Goal: Task Accomplishment & Management: Complete application form

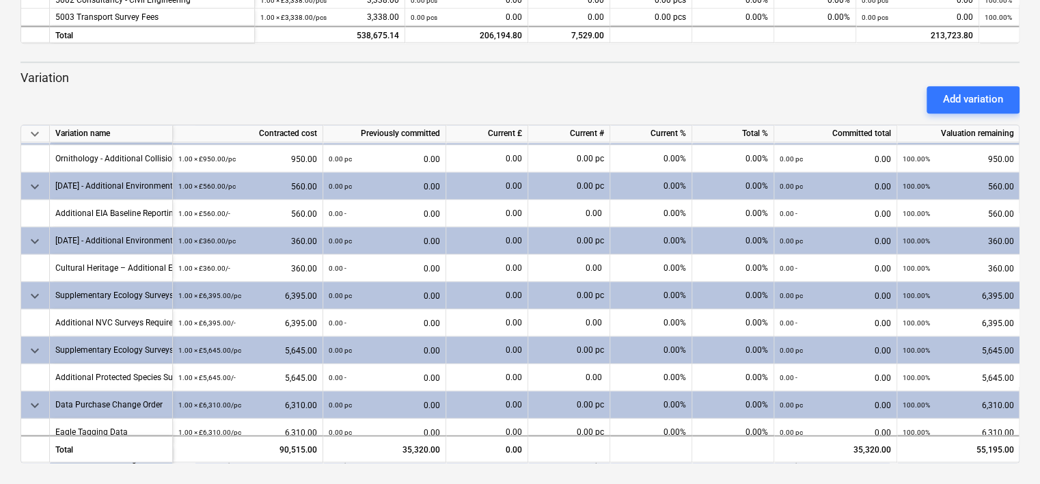
scroll to position [1022, 0]
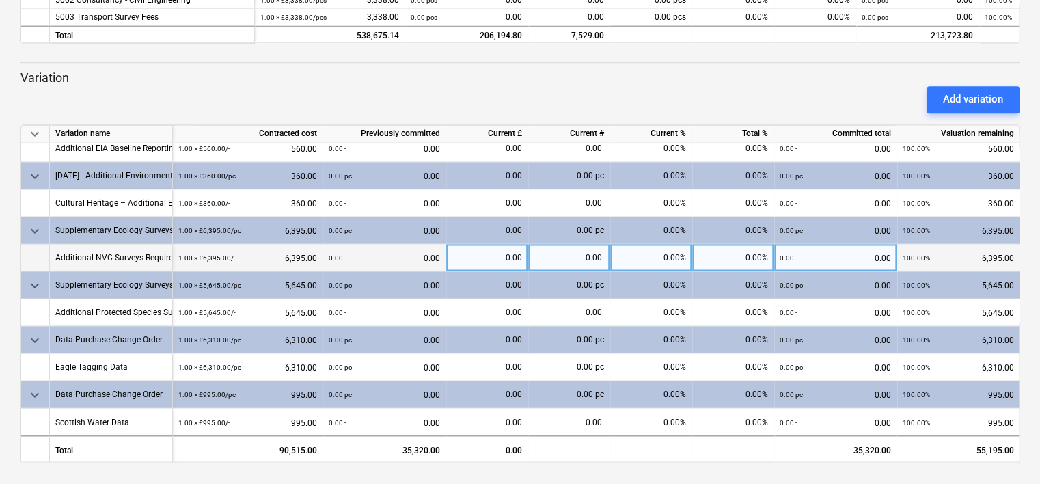
click at [498, 254] on div "0.00" at bounding box center [487, 257] width 70 height 27
type input "6395"
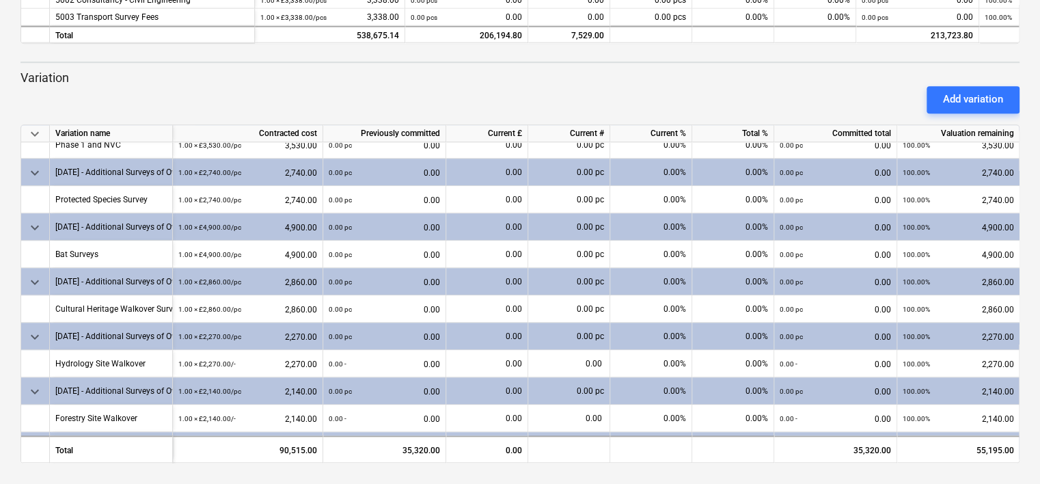
scroll to position [407, 0]
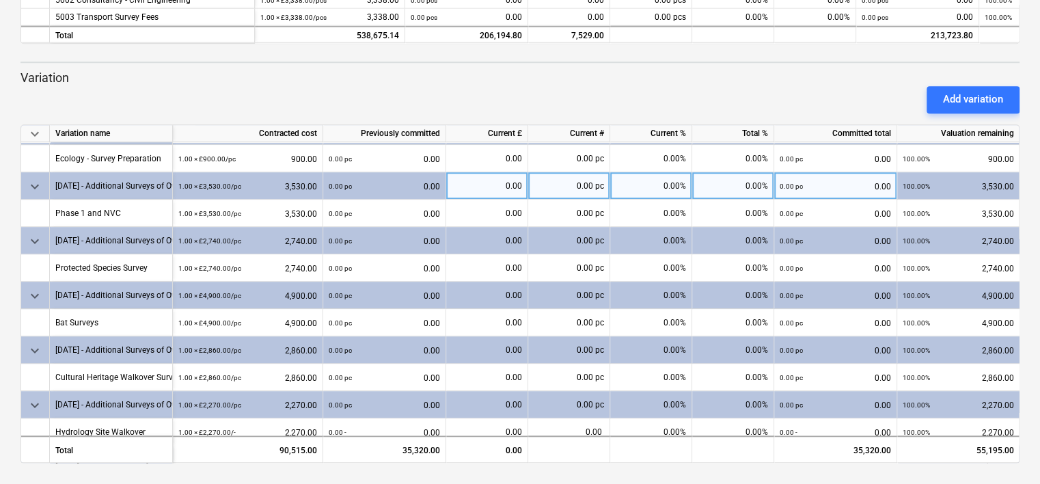
click at [499, 175] on div "0.00" at bounding box center [487, 185] width 70 height 27
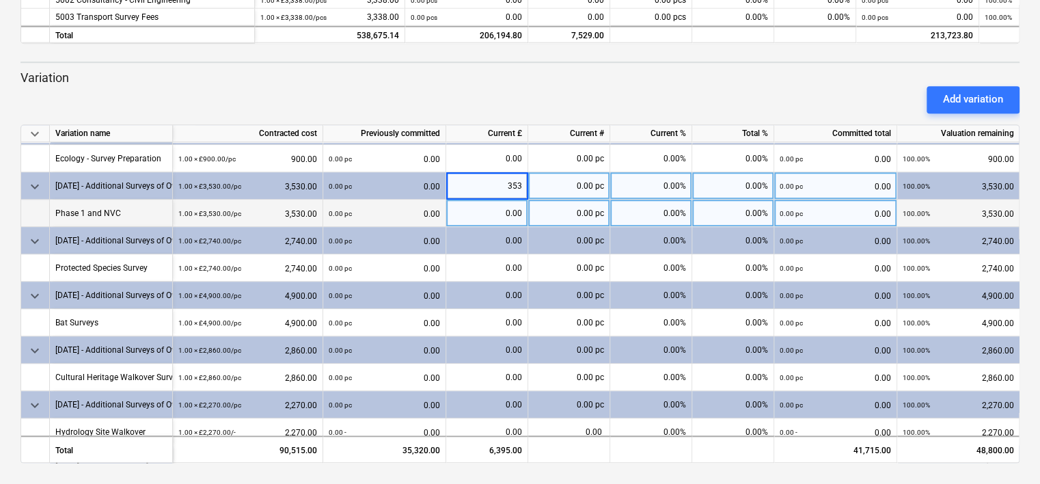
type input "3530"
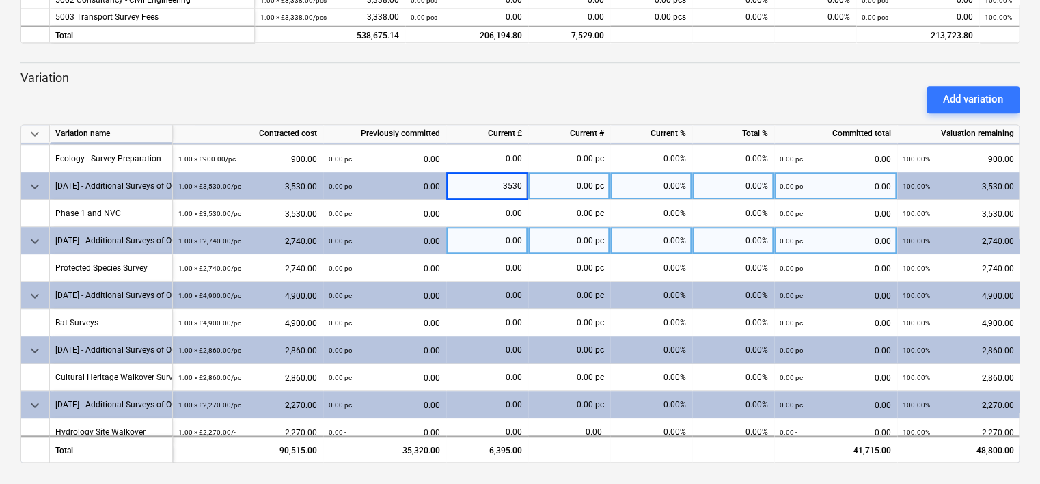
scroll to position [339, 0]
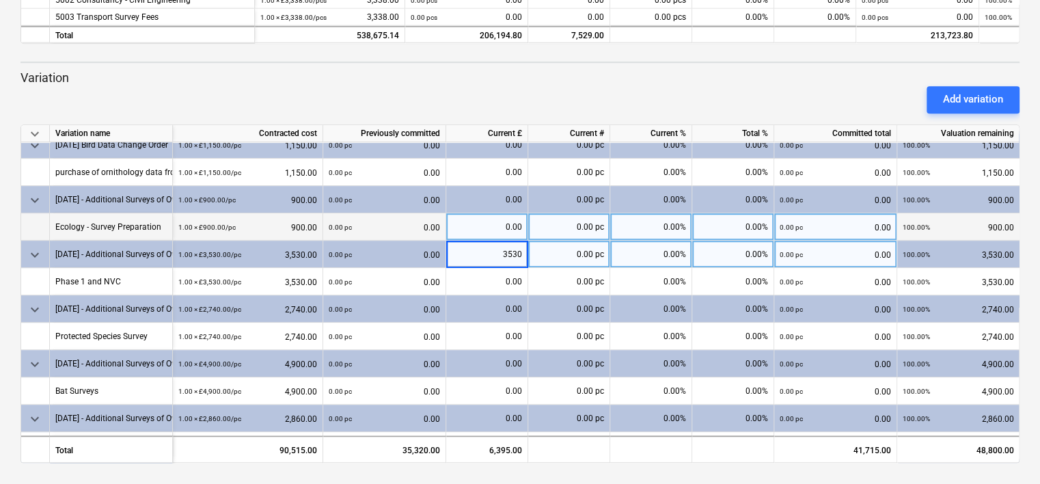
click at [482, 217] on div "0.00" at bounding box center [487, 226] width 70 height 27
type input "0"
type input "900"
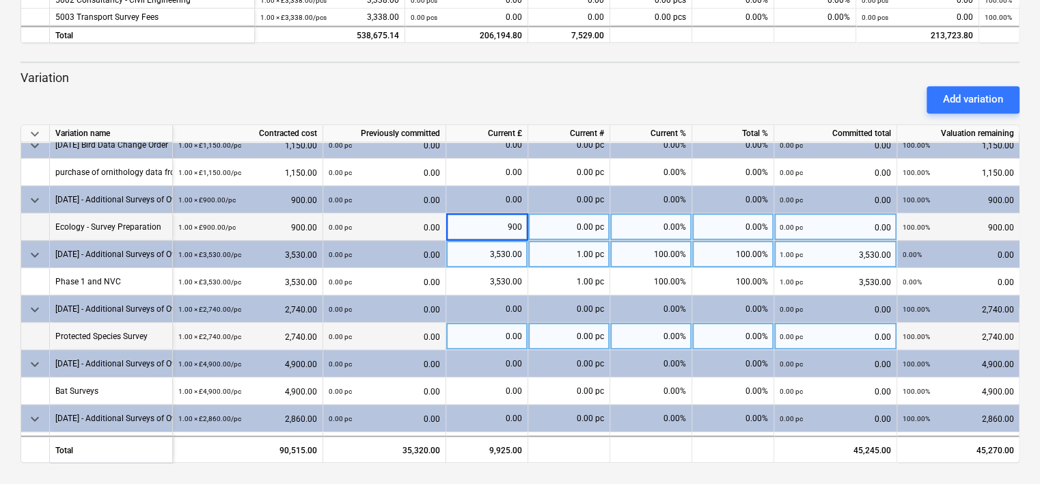
click at [474, 334] on div "0.00" at bounding box center [487, 335] width 70 height 27
type input "2740"
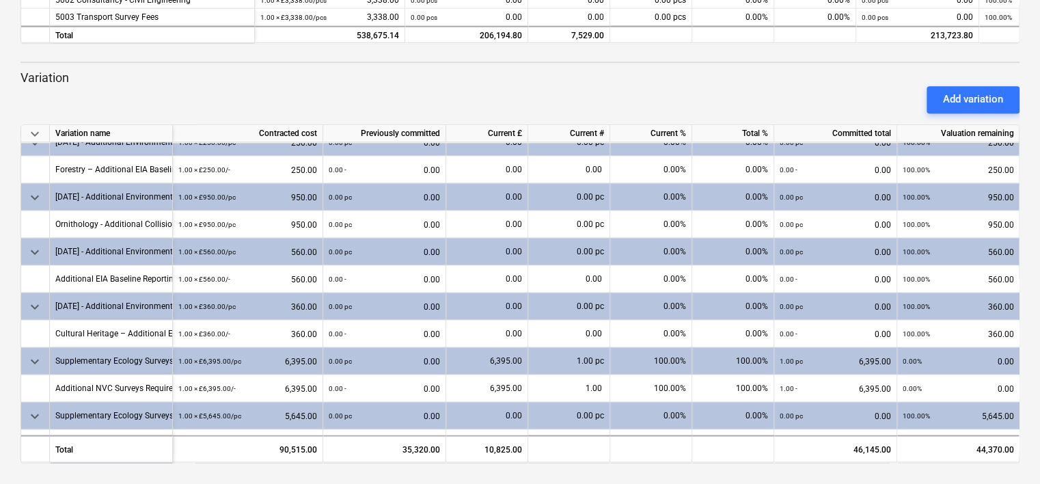
scroll to position [1022, 0]
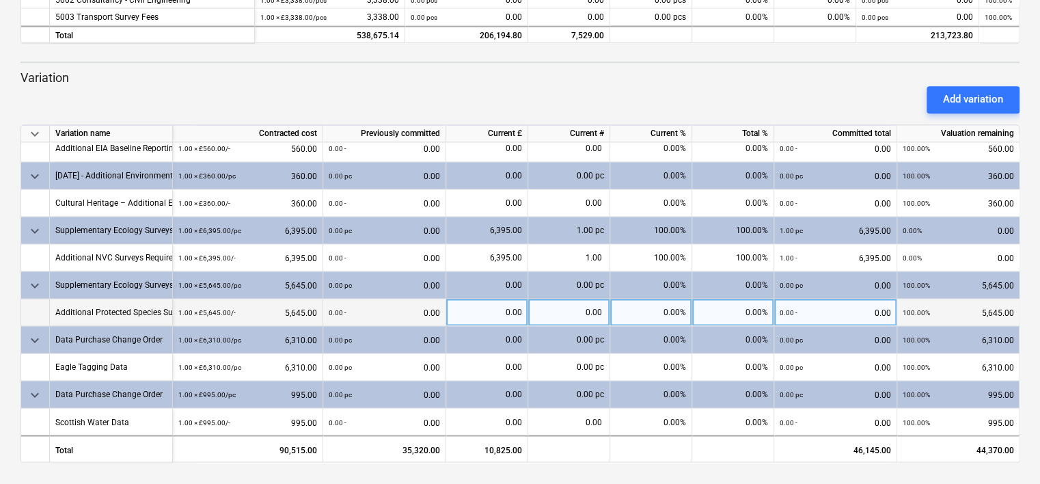
click at [486, 301] on div "0.00" at bounding box center [487, 312] width 70 height 27
type input "5645"
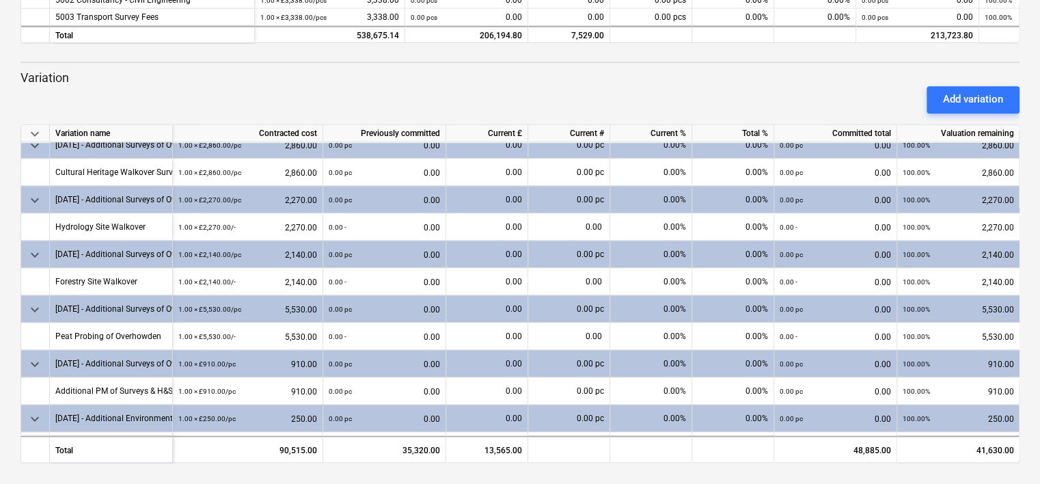
scroll to position [407, 0]
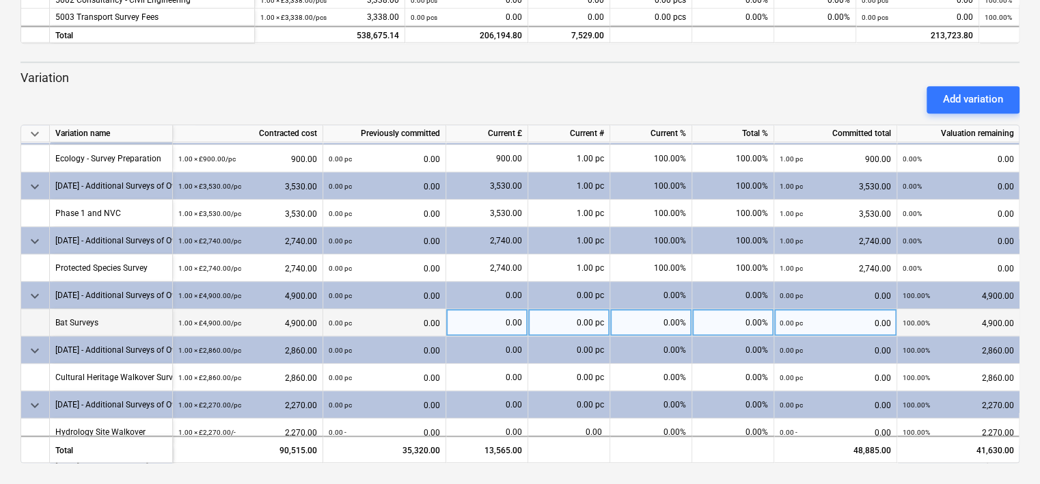
click at [466, 320] on div "0.00" at bounding box center [487, 322] width 70 height 27
click at [481, 317] on input "00" at bounding box center [486, 322] width 81 height 27
type input "4900"
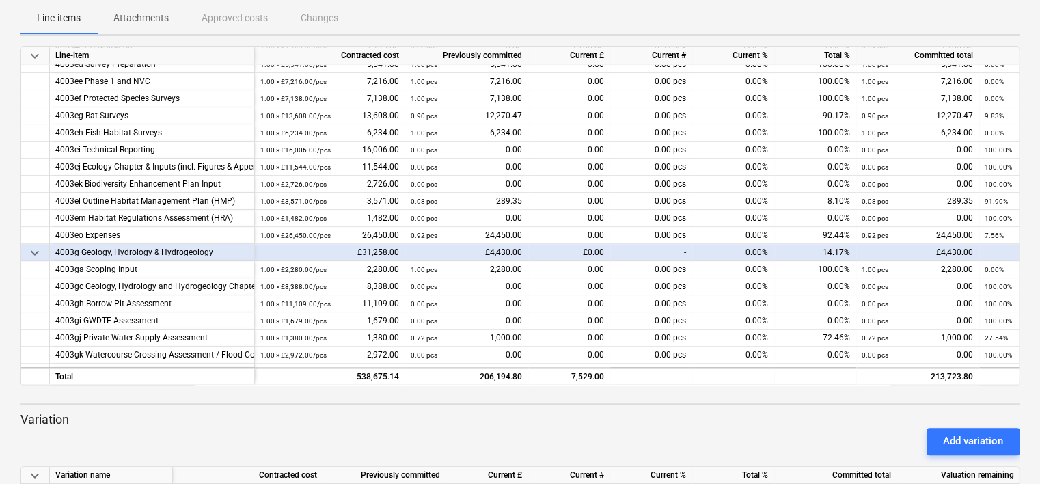
scroll to position [316, 0]
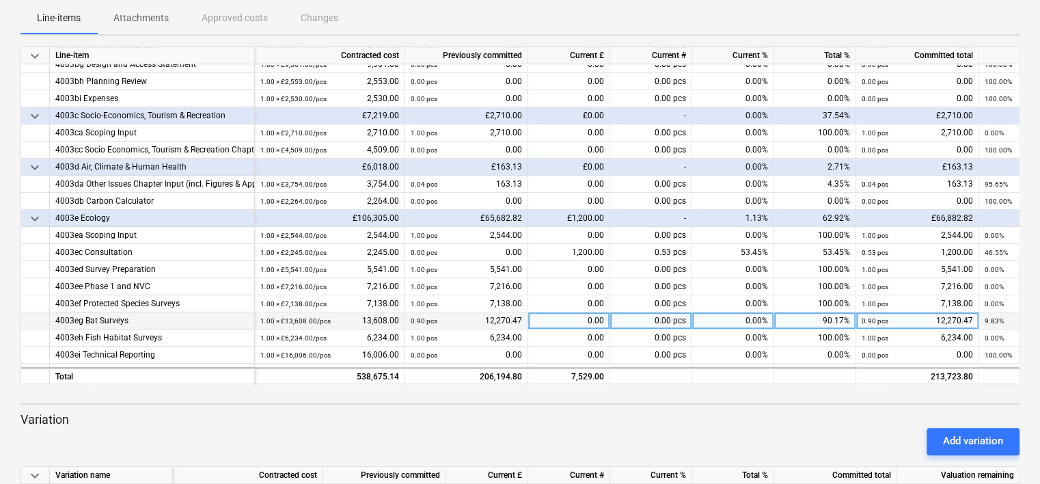
click at [550, 320] on div "0.00" at bounding box center [569, 320] width 82 height 17
type input "1337.53"
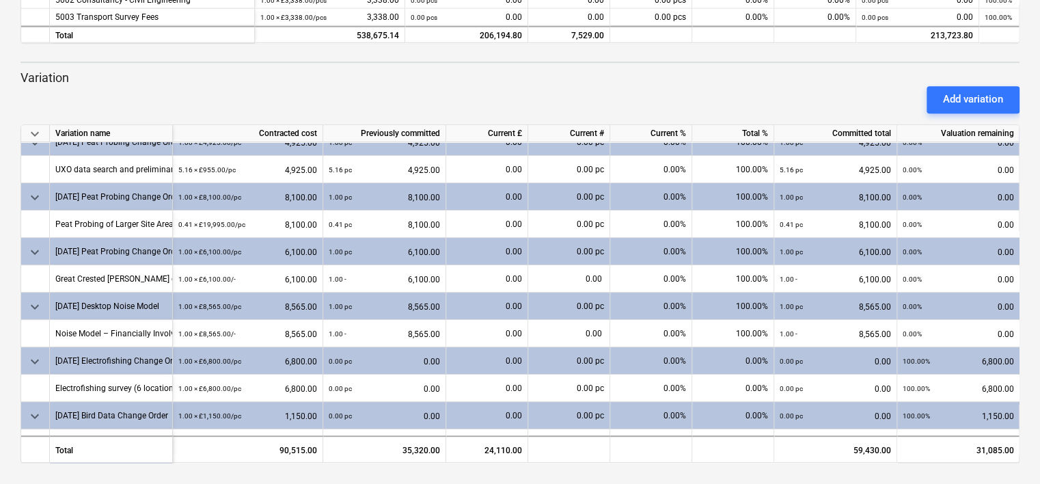
scroll to position [137, 0]
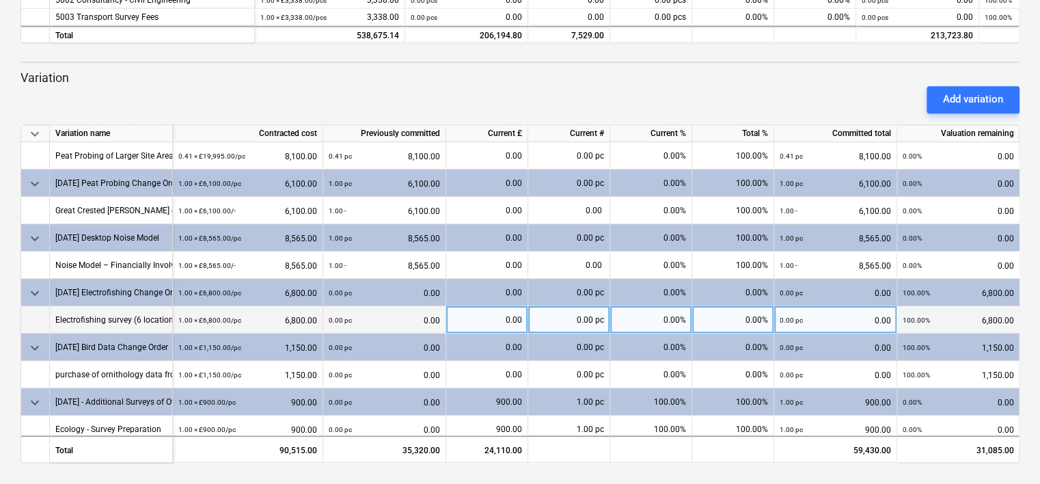
click at [501, 316] on div "0.00" at bounding box center [487, 319] width 70 height 27
type input "8"
type input "6800"
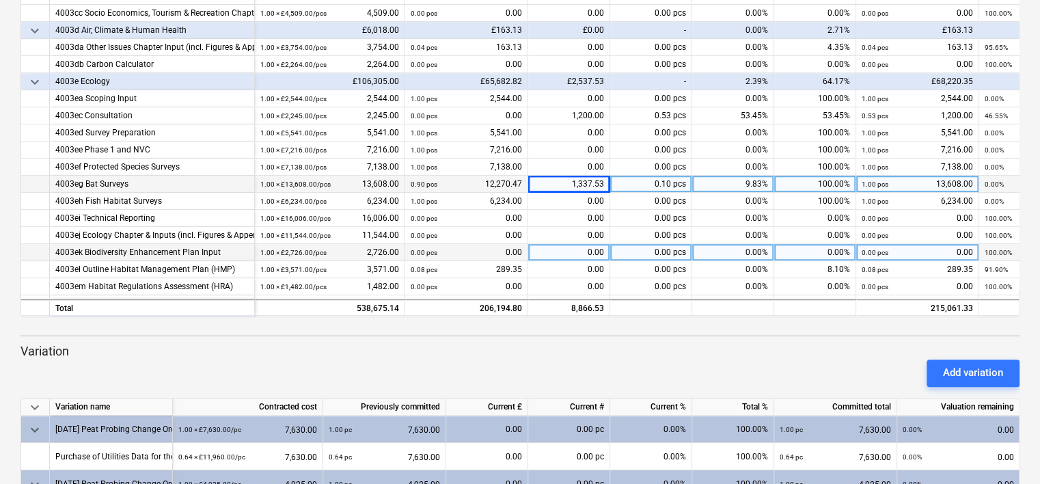
scroll to position [452, 0]
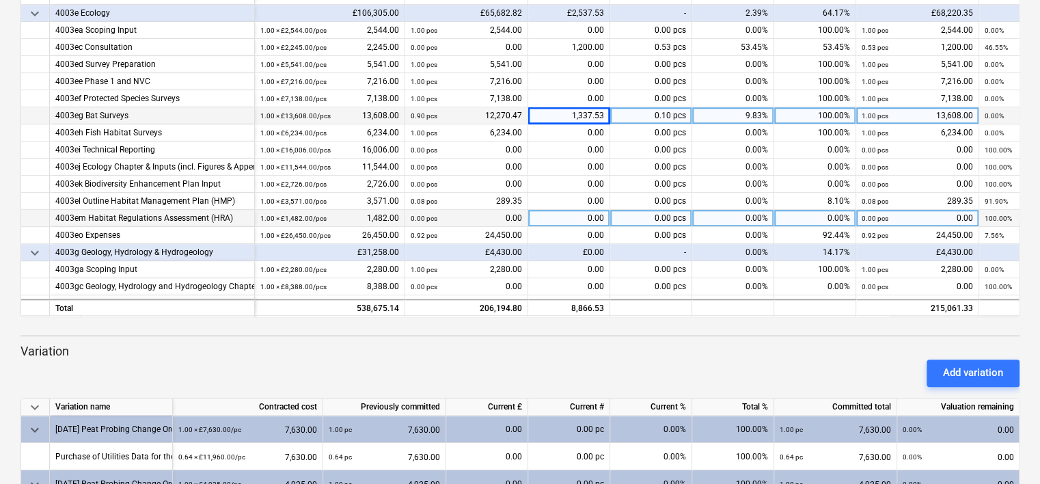
click at [549, 225] on div "0.00" at bounding box center [569, 218] width 82 height 17
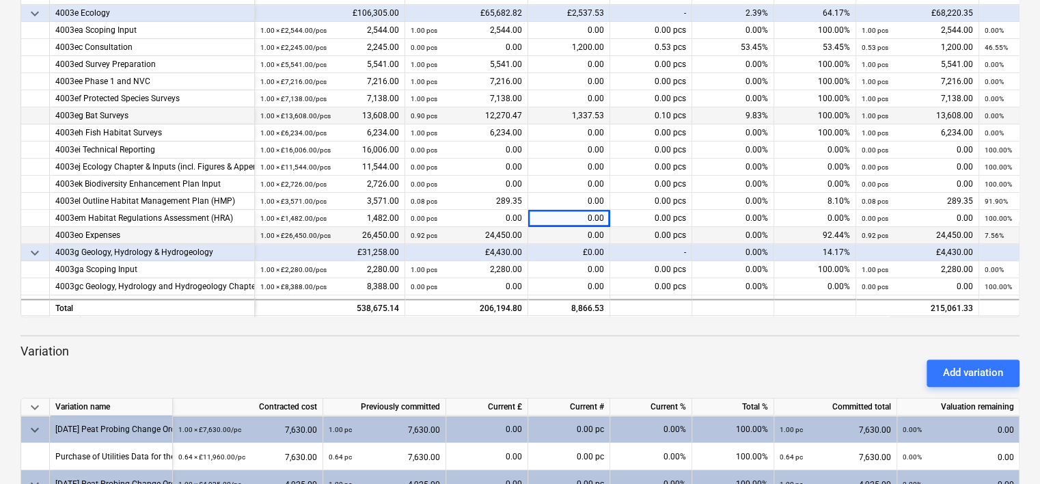
click at [549, 230] on div "0.00" at bounding box center [569, 235] width 82 height 17
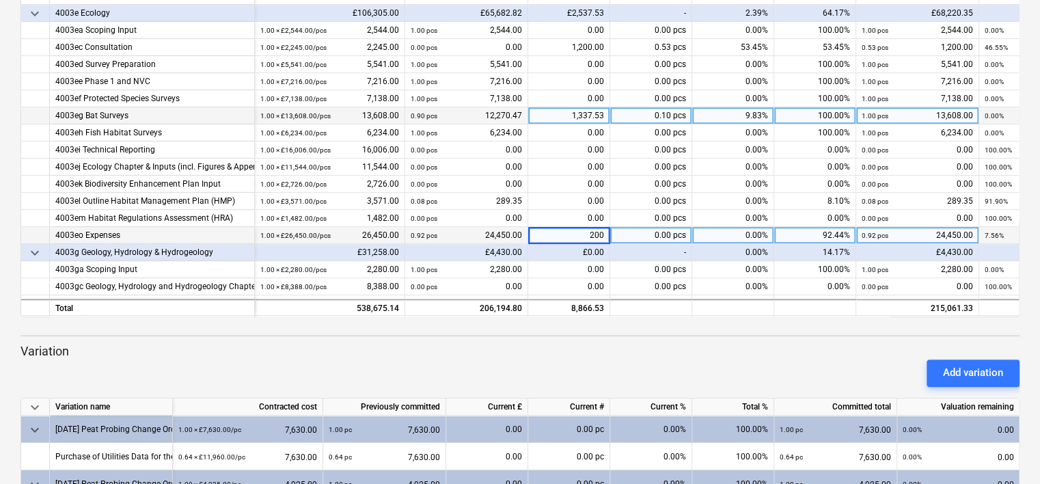
type input "2000"
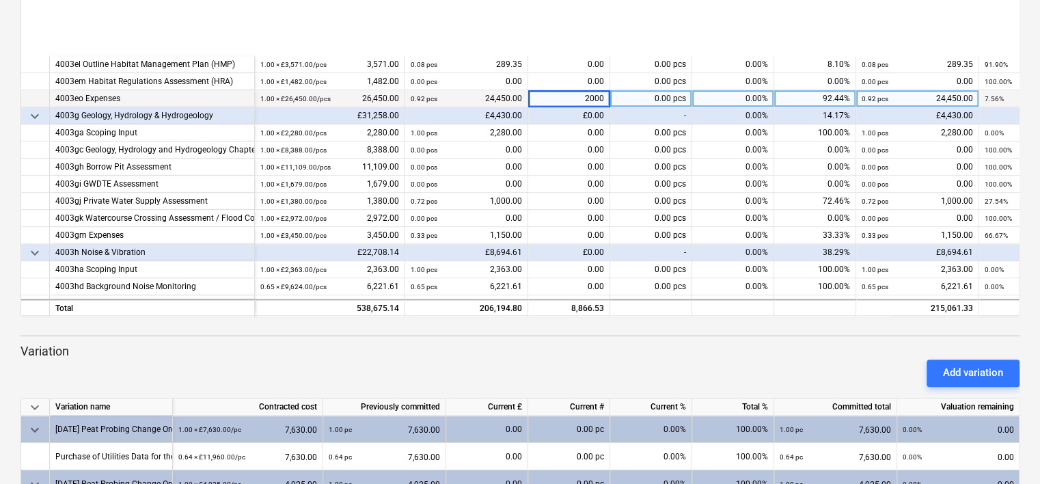
scroll to position [726, 0]
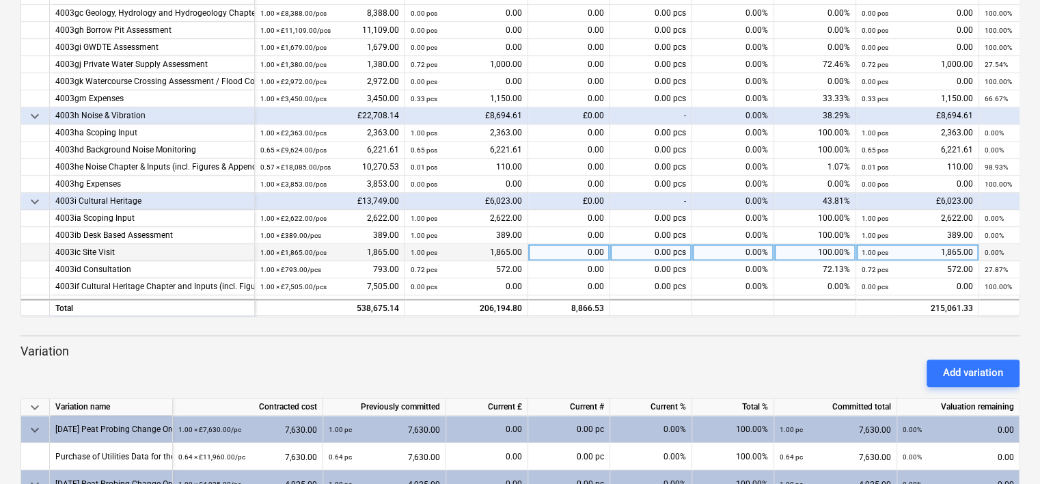
click at [555, 247] on div "0.00" at bounding box center [569, 252] width 82 height 17
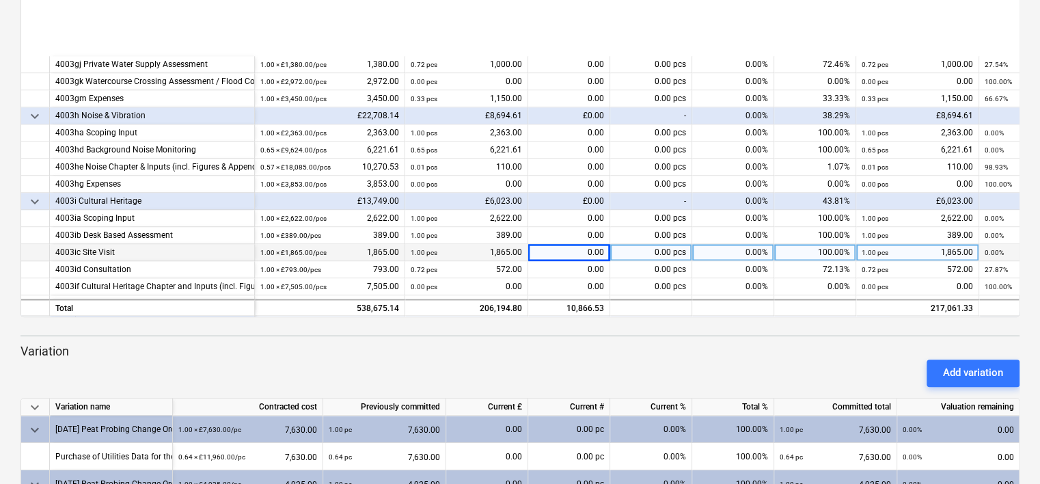
scroll to position [862, 0]
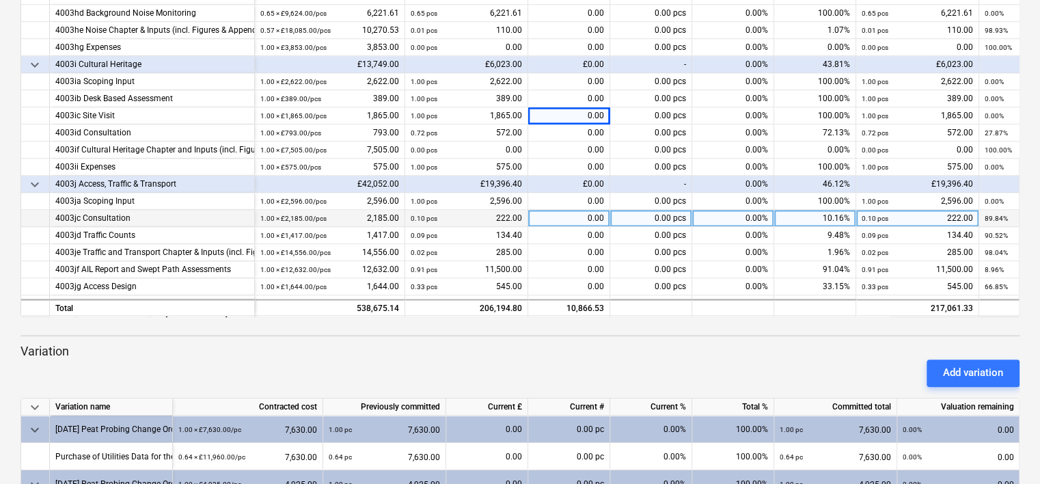
click at [555, 221] on div "0.00" at bounding box center [569, 218] width 82 height 17
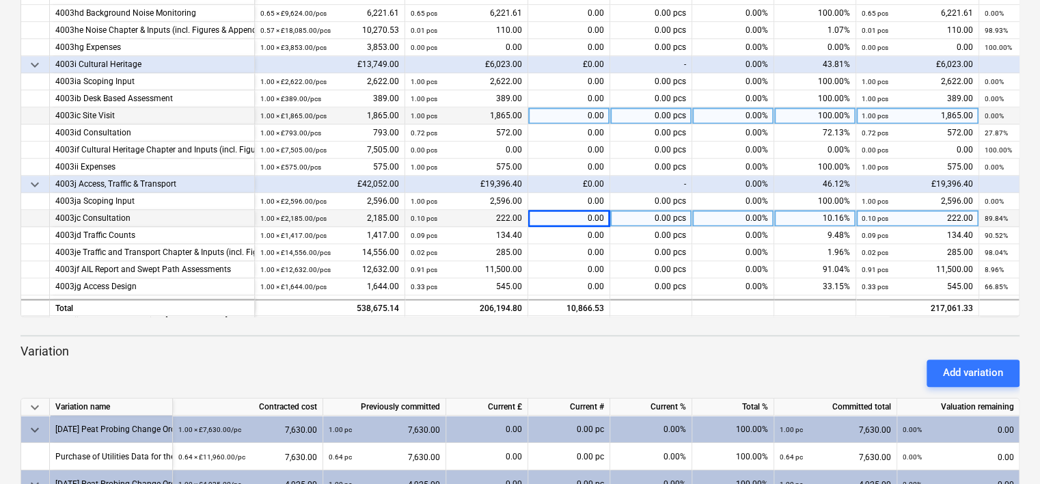
click at [552, 118] on div "0.00" at bounding box center [569, 115] width 82 height 17
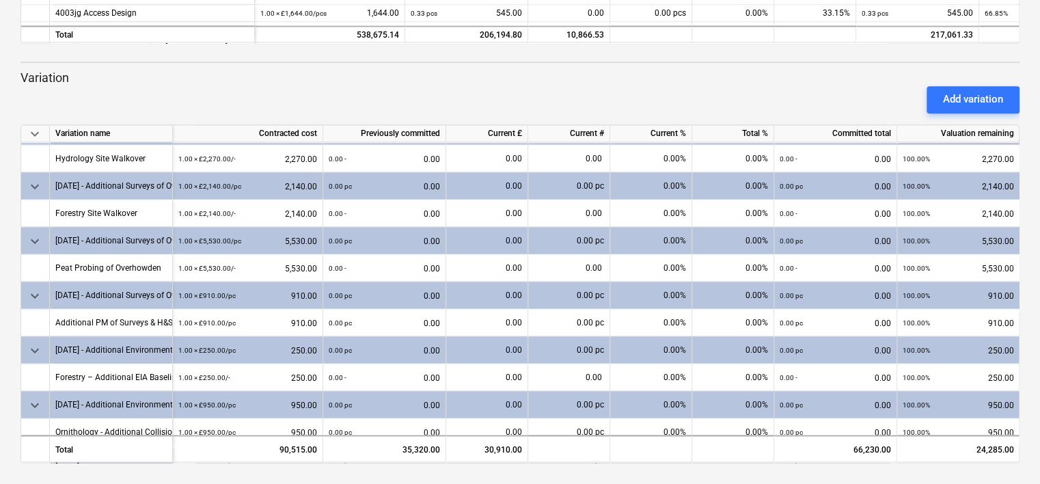
scroll to position [612, 0]
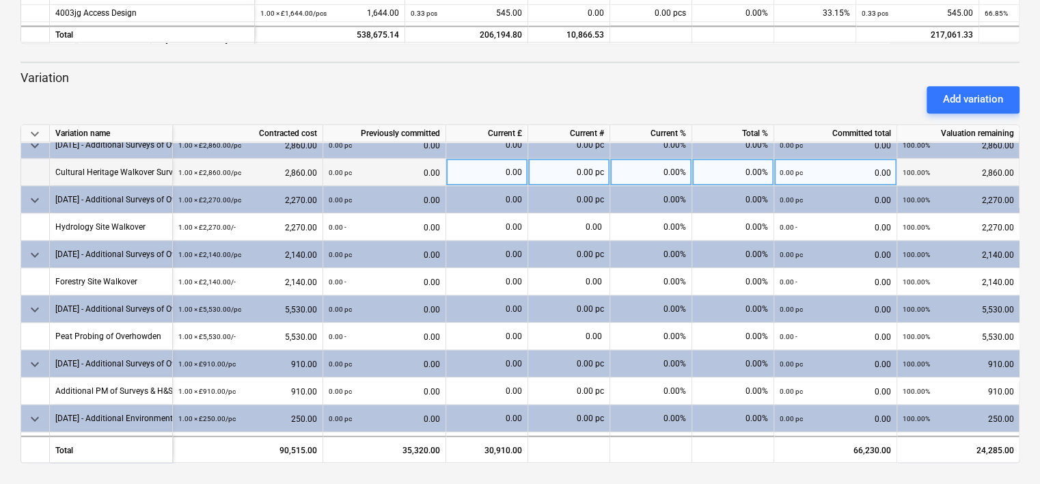
click at [497, 174] on div "0.00" at bounding box center [487, 171] width 70 height 27
type input "2860"
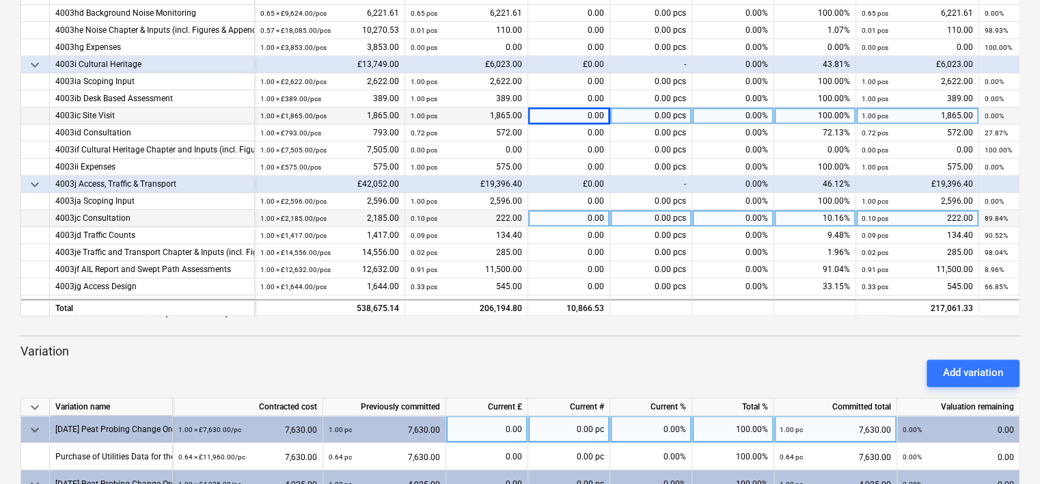
scroll to position [143, 0]
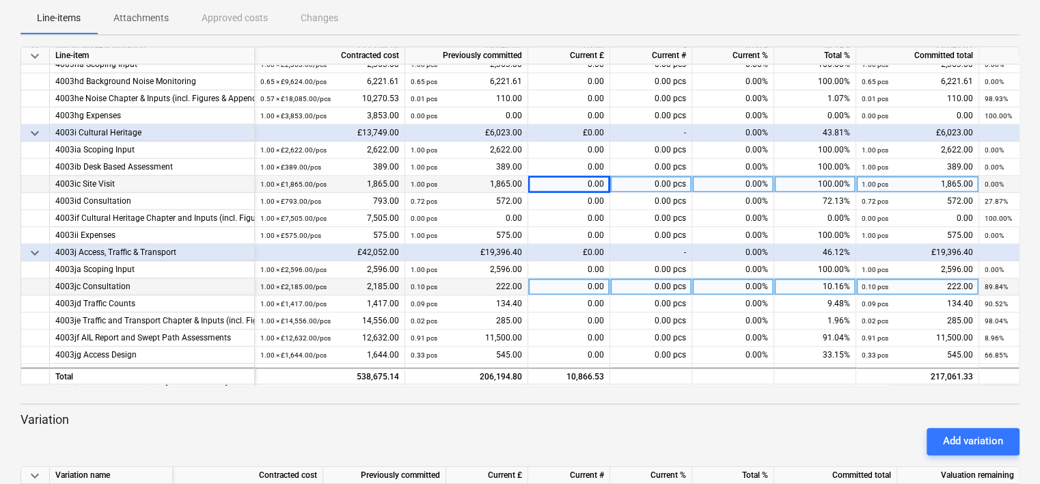
click at [554, 280] on div "0.00" at bounding box center [569, 286] width 82 height 17
type input "1000"
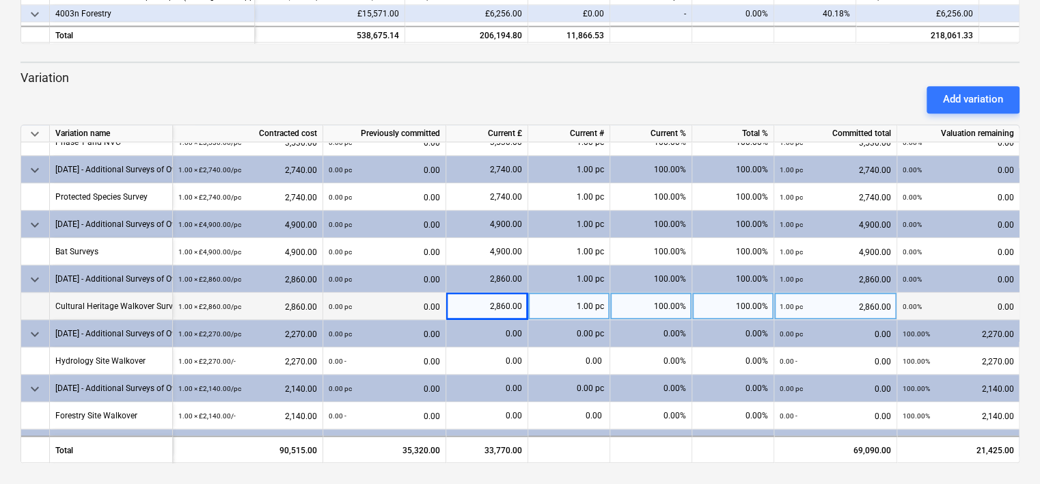
scroll to position [547, 0]
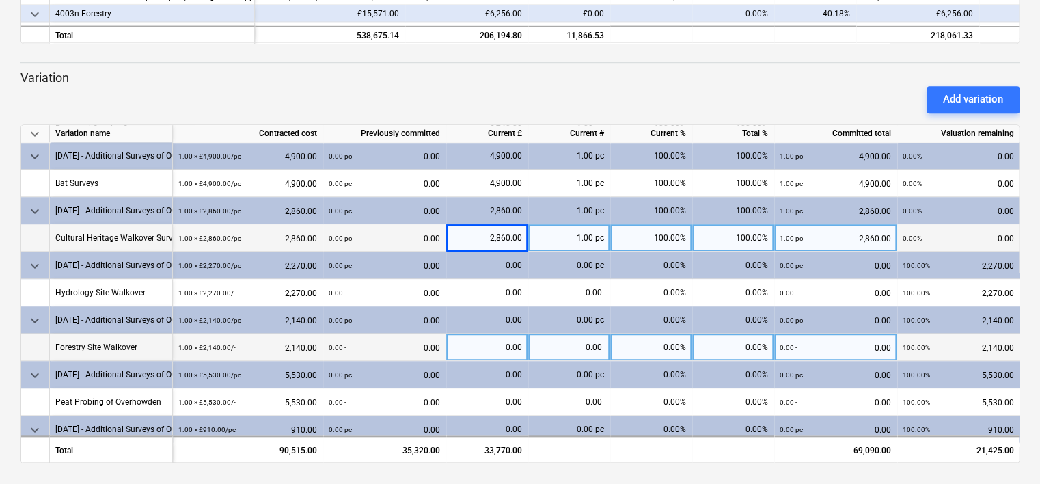
click at [492, 350] on div "0.00" at bounding box center [487, 346] width 70 height 27
type input "2140"
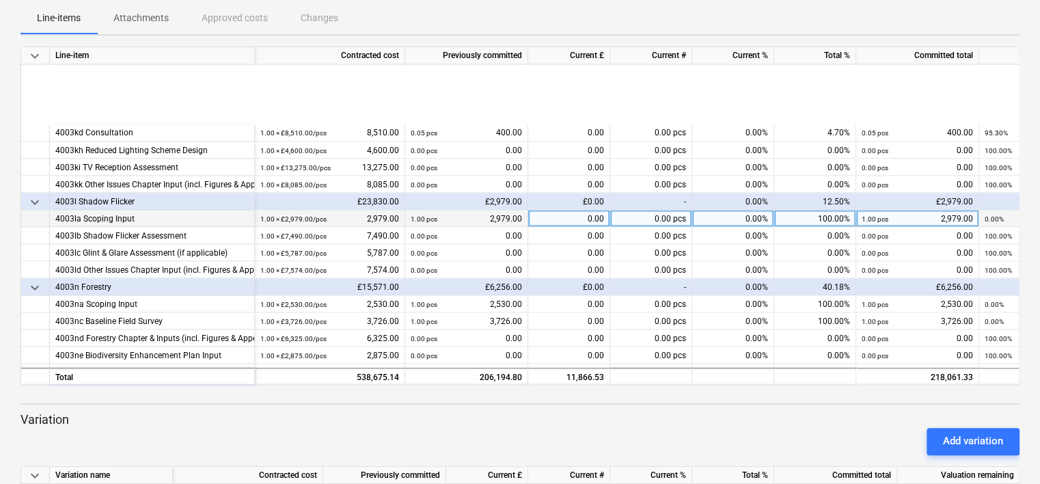
scroll to position [1340, 0]
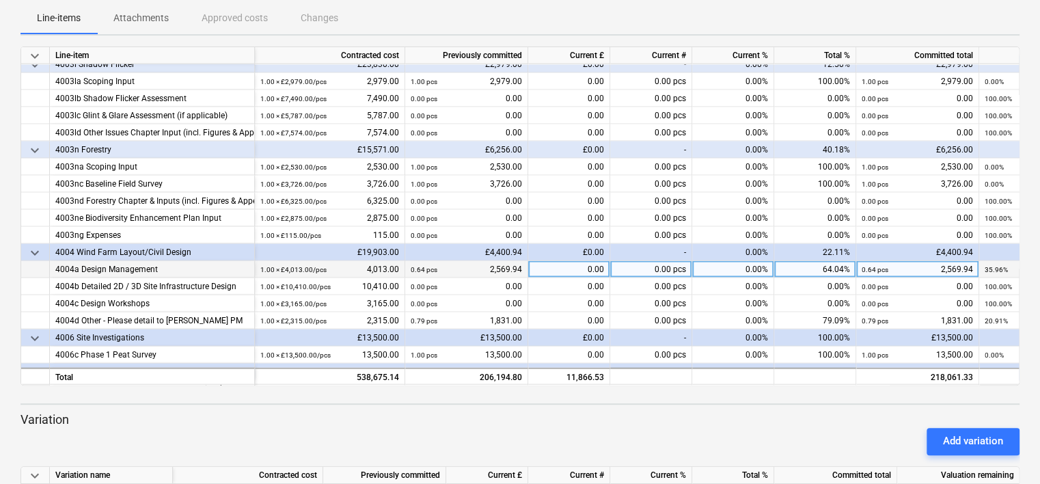
click at [535, 272] on div "0.00" at bounding box center [569, 269] width 82 height 17
type input "1243"
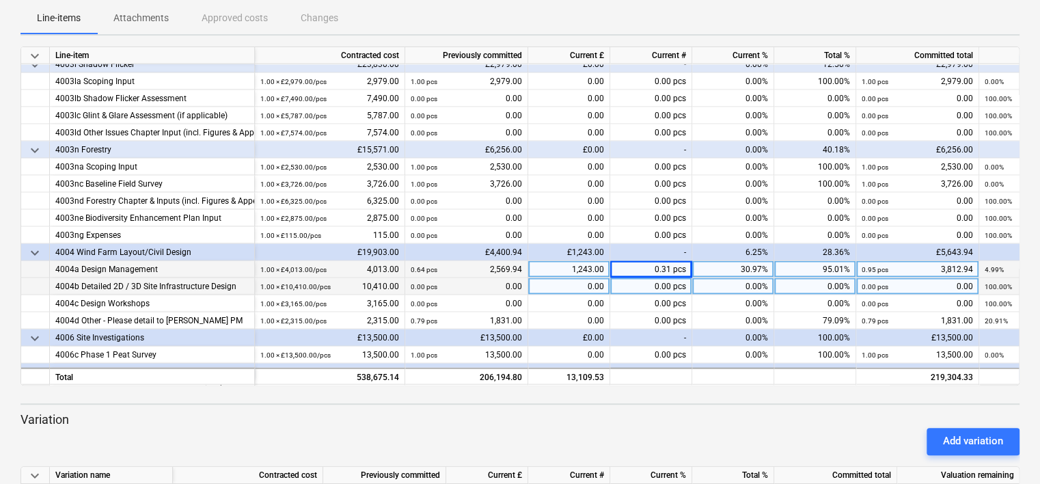
click at [582, 285] on div "0.00" at bounding box center [569, 286] width 82 height 17
type input "2982"
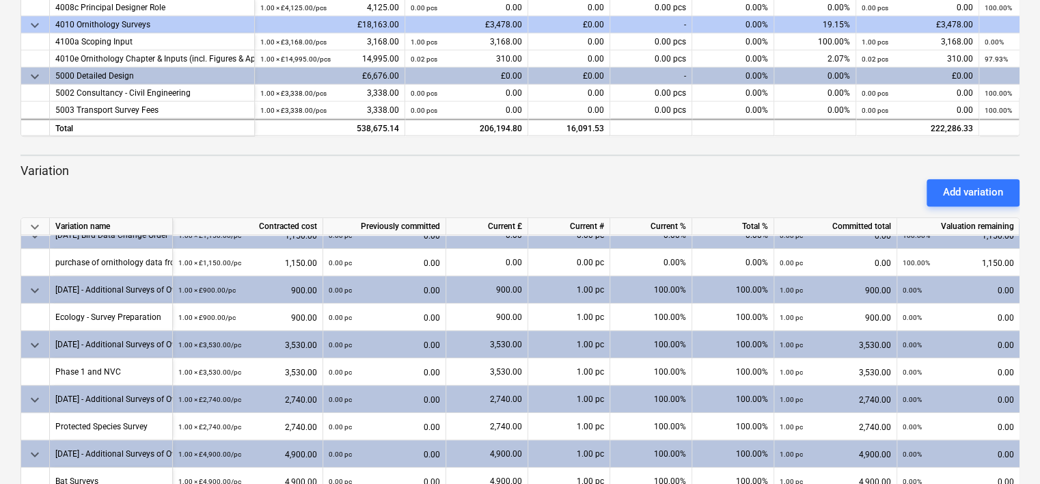
scroll to position [273, 0]
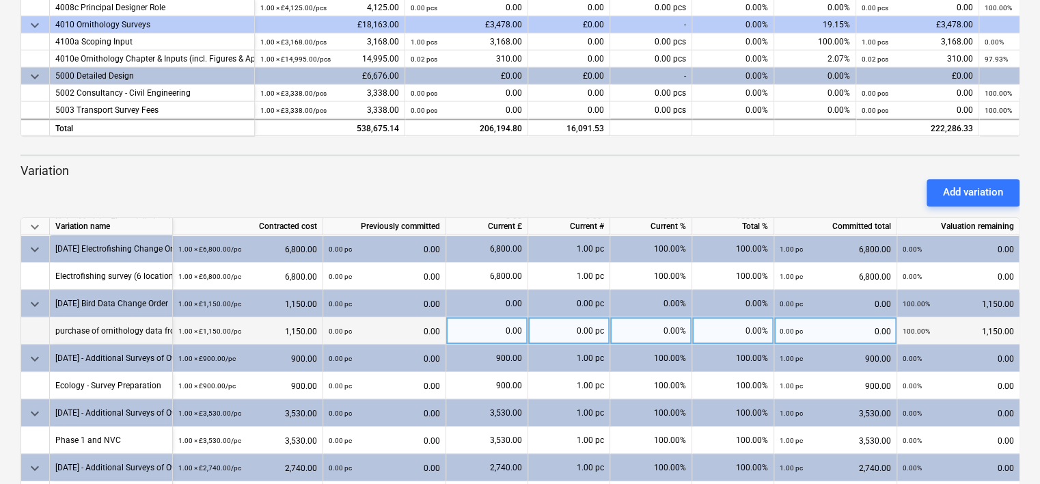
click at [456, 331] on div "0.00" at bounding box center [487, 330] width 70 height 27
type input "1150"
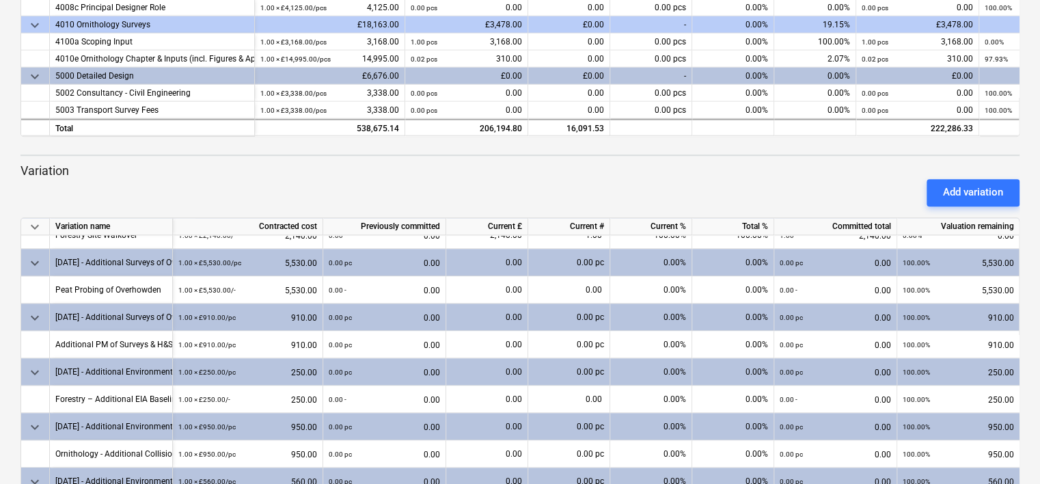
scroll to position [820, 0]
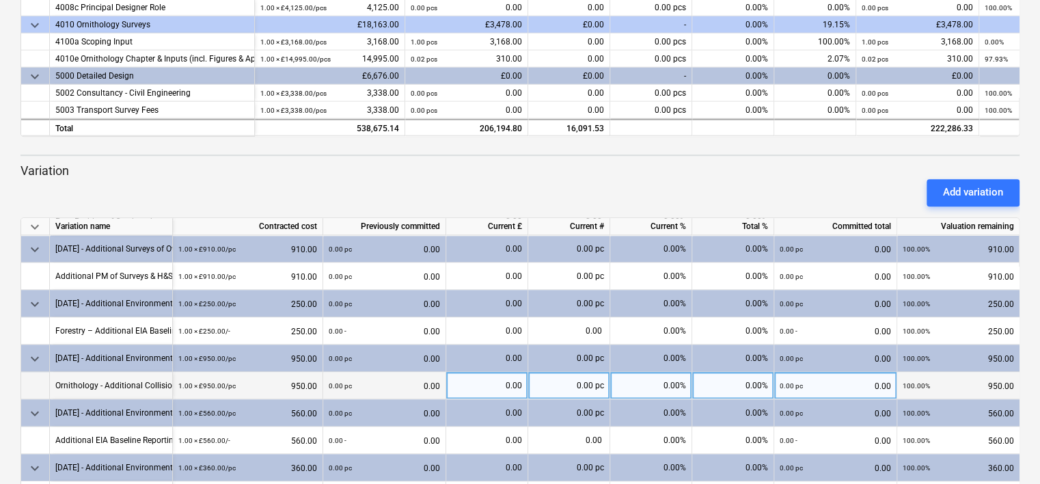
click at [467, 381] on div "0.00" at bounding box center [487, 385] width 70 height 27
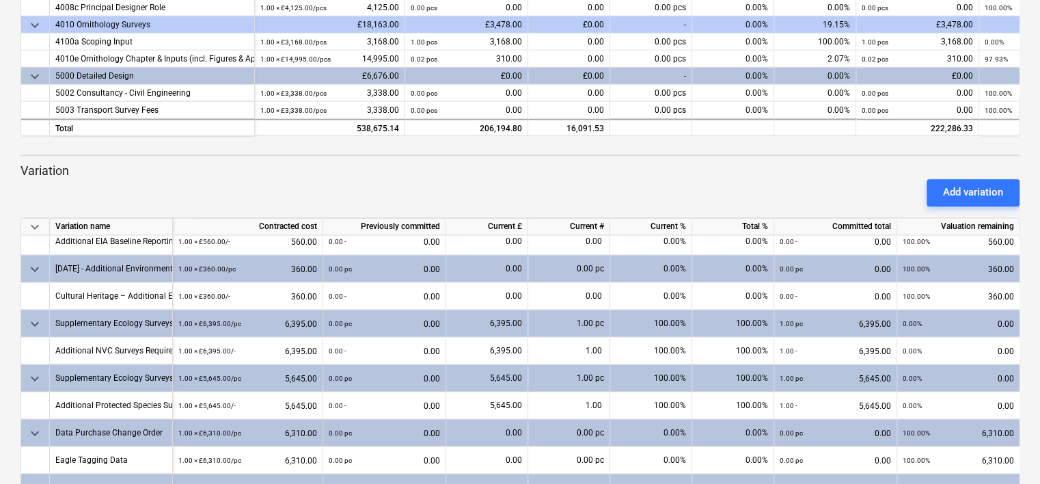
scroll to position [460, 0]
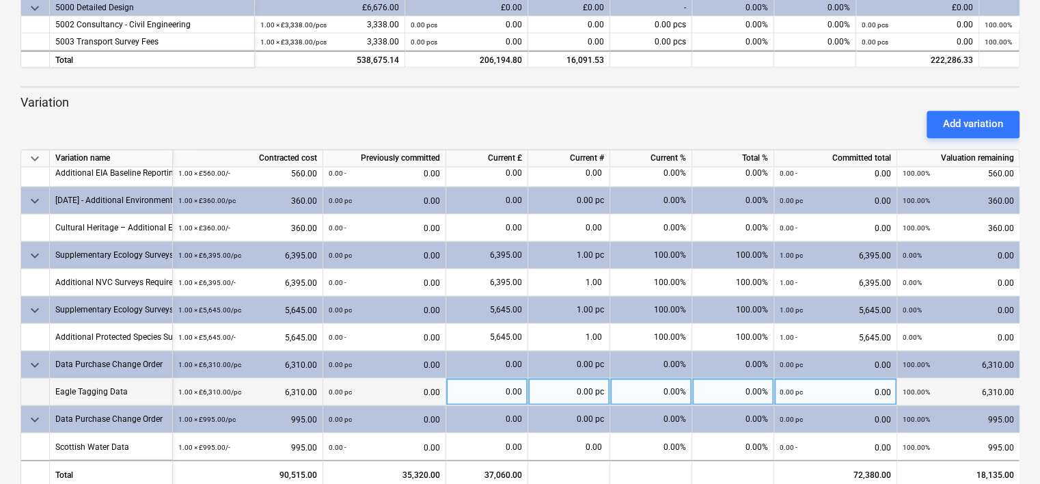
click at [473, 391] on div "0.00" at bounding box center [487, 391] width 70 height 27
type input "6310"
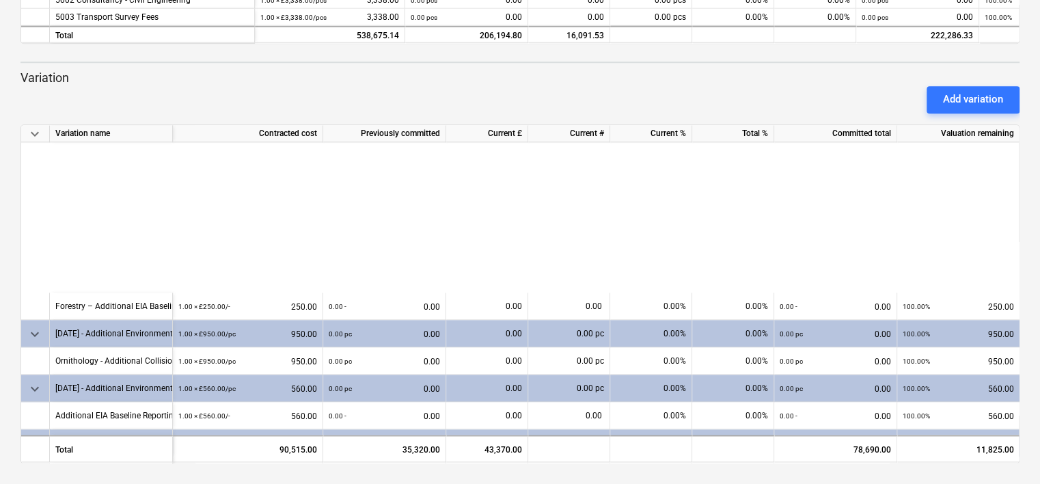
scroll to position [1022, 0]
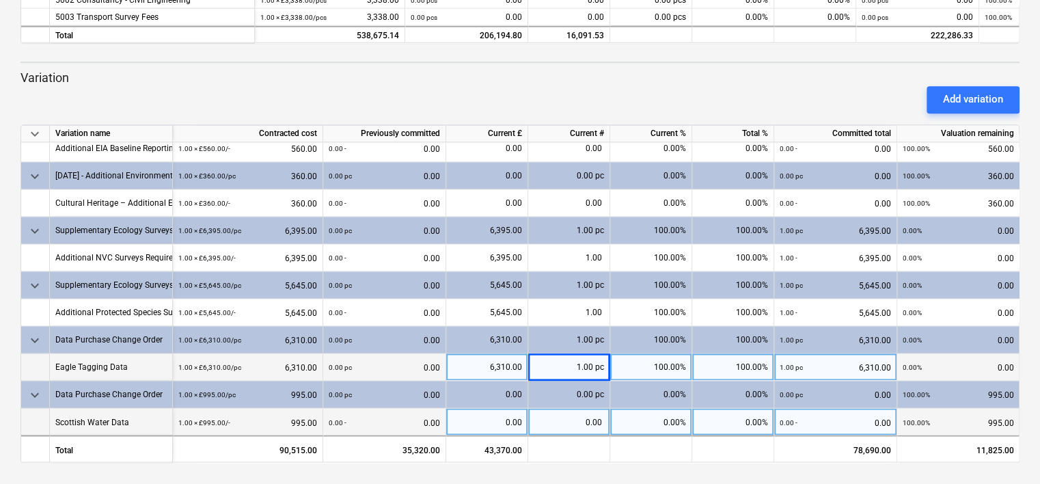
click at [497, 417] on div "0.00" at bounding box center [487, 421] width 70 height 27
type input "995"
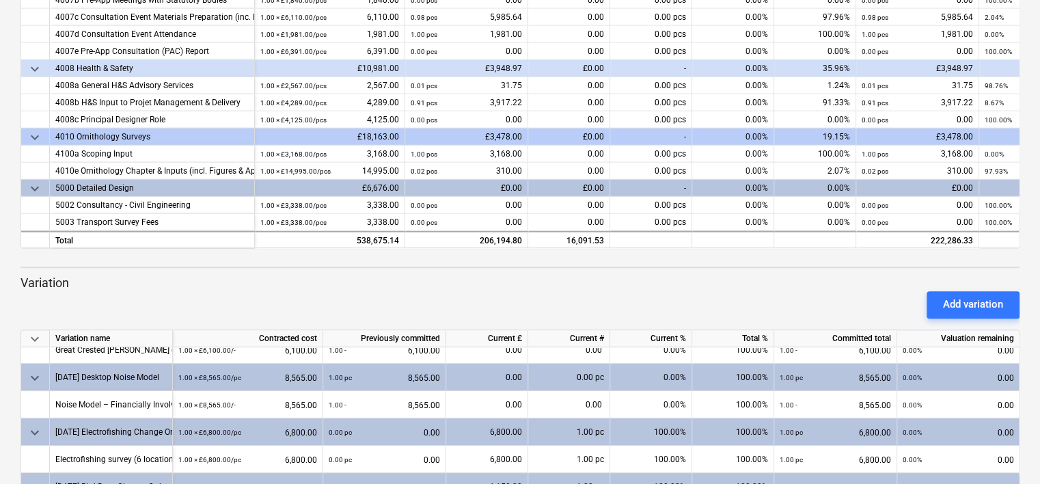
scroll to position [0, 0]
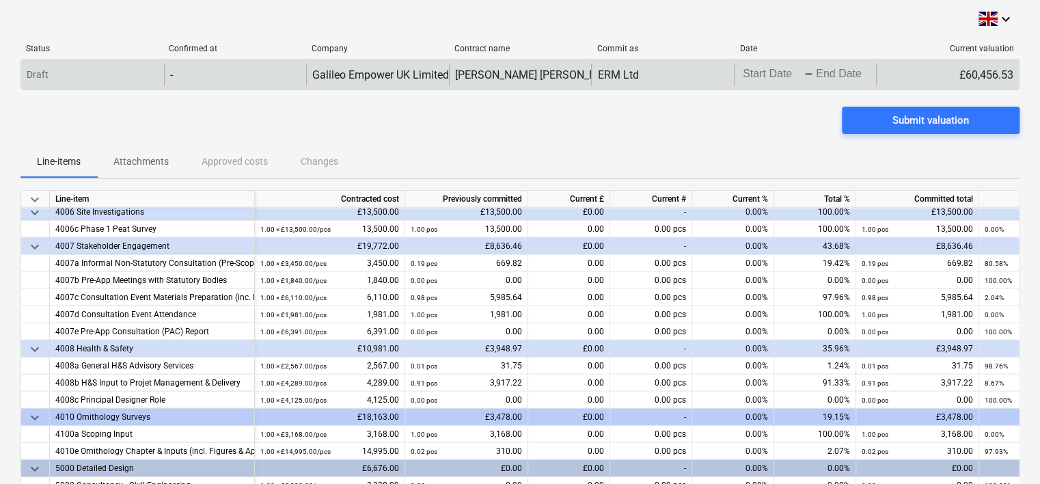
click at [755, 75] on body "keyboard_arrow_down Status Confirmed at Company Contract name Commit as Date Cu…" at bounding box center [520, 242] width 1040 height 484
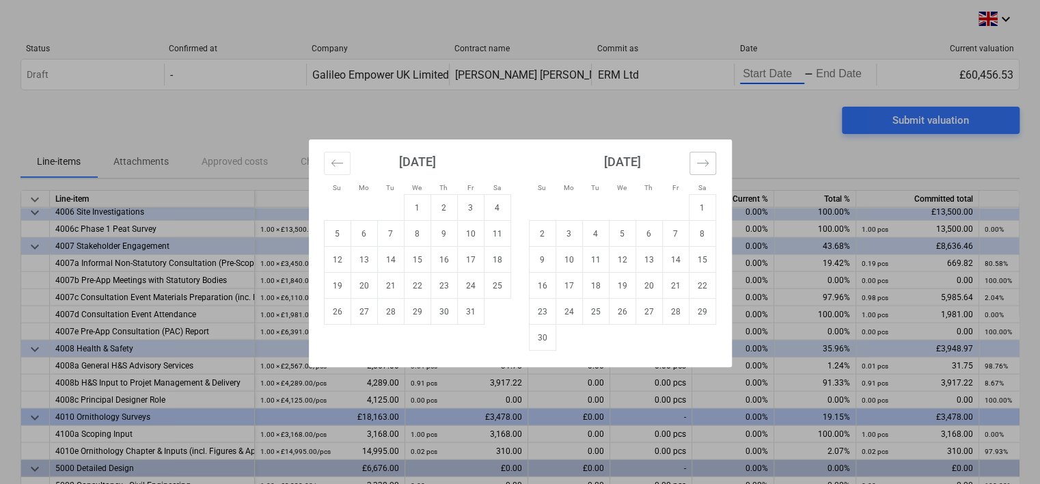
click at [701, 163] on icon "Move forward to switch to the next month." at bounding box center [702, 162] width 12 height 7
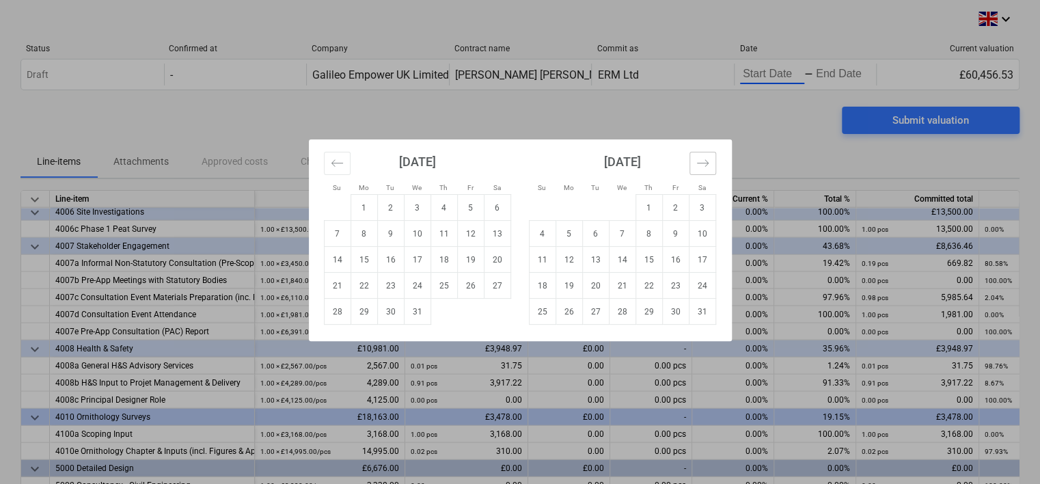
click at [701, 163] on icon "Move forward to switch to the next month." at bounding box center [702, 162] width 12 height 7
click at [333, 165] on icon "Move backward to switch to the previous month." at bounding box center [337, 162] width 13 height 13
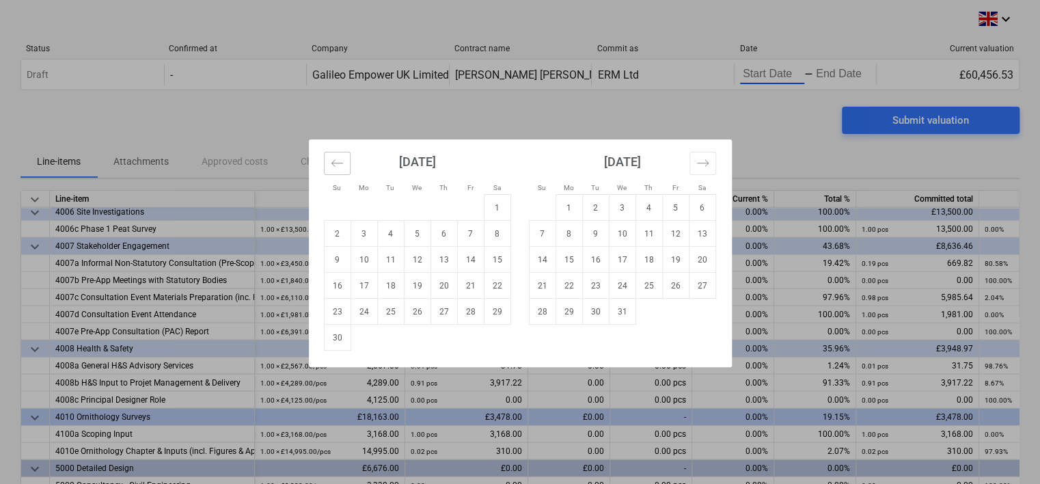
click at [333, 165] on icon "Move backward to switch to the previous month." at bounding box center [337, 162] width 13 height 13
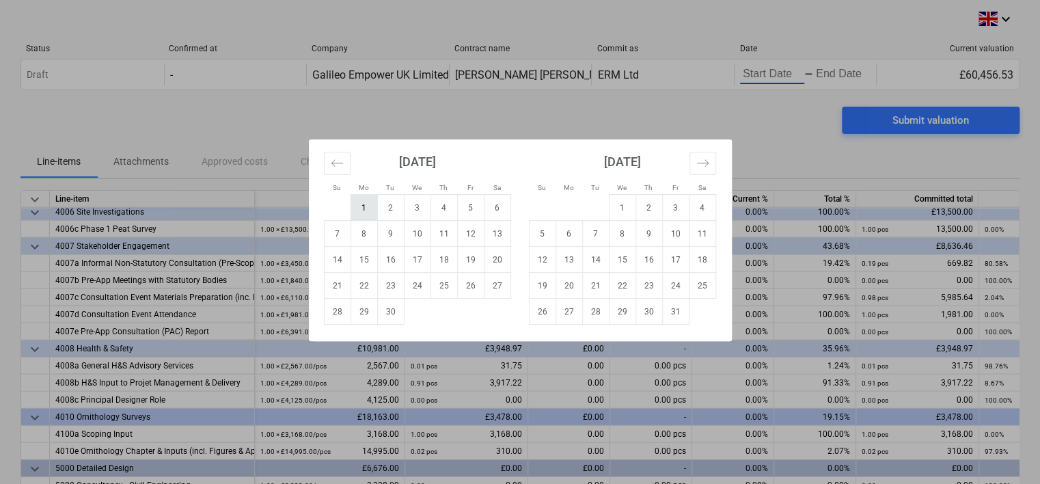
click at [370, 203] on td "1" at bounding box center [363, 208] width 27 height 26
type input "[DATE]"
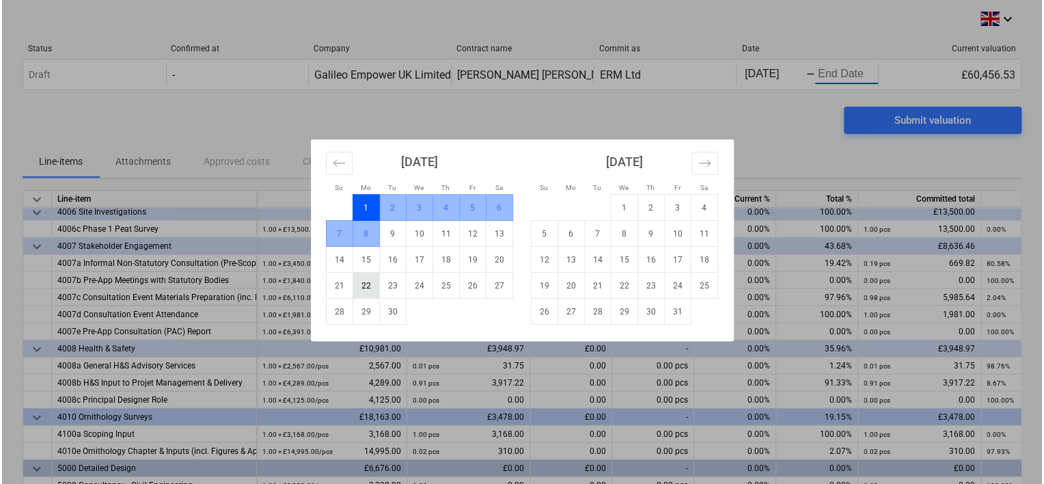
scroll to position [0, 1]
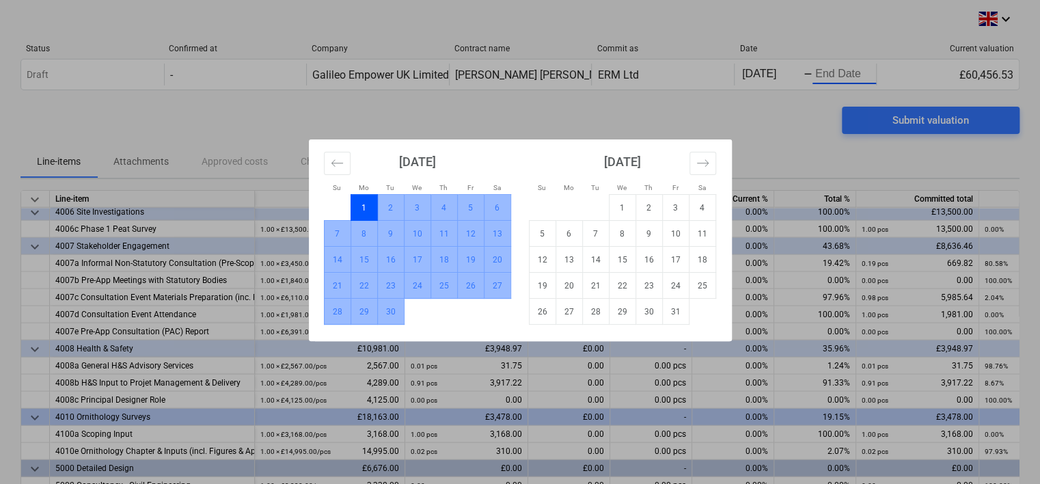
click at [389, 303] on td "30" at bounding box center [390, 312] width 27 height 26
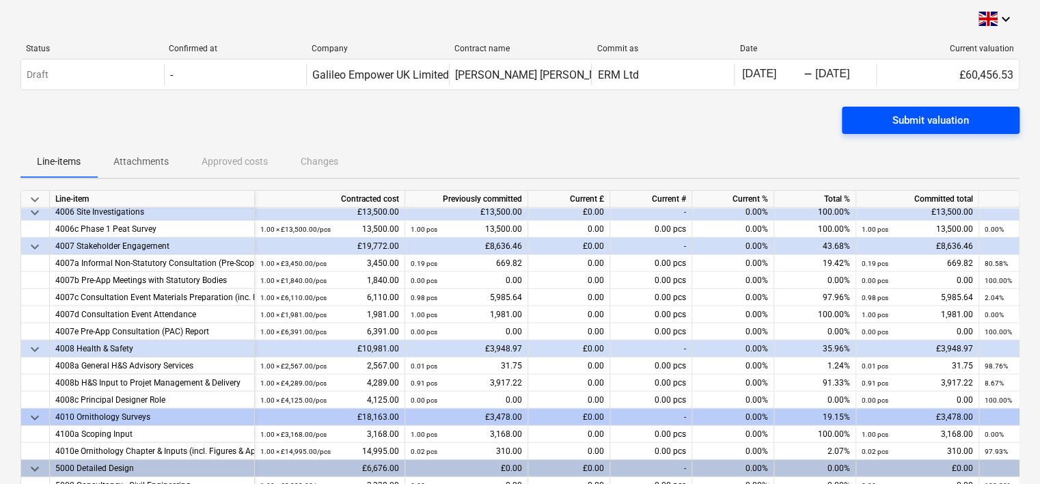
click at [927, 110] on button "Submit valuation" at bounding box center [931, 120] width 178 height 27
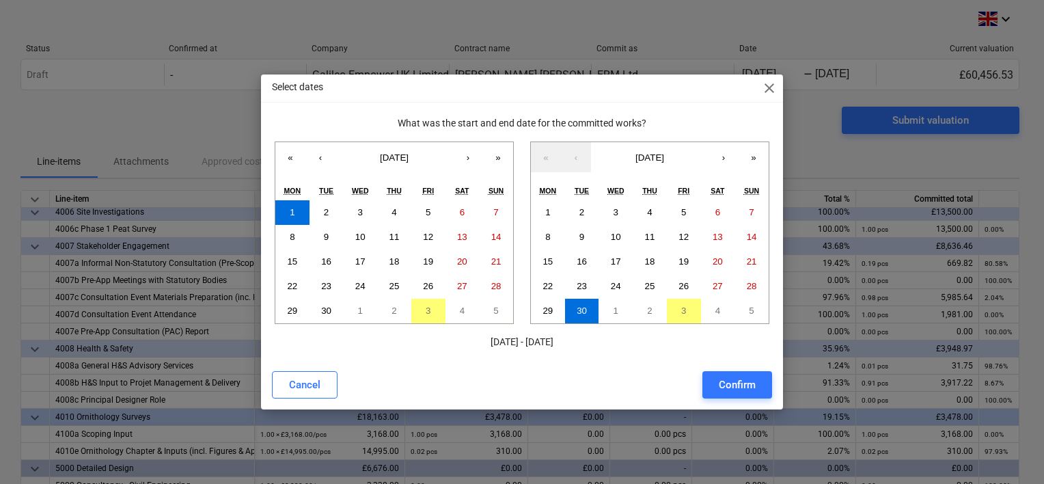
click at [723, 388] on div "Confirm" at bounding box center [737, 385] width 37 height 18
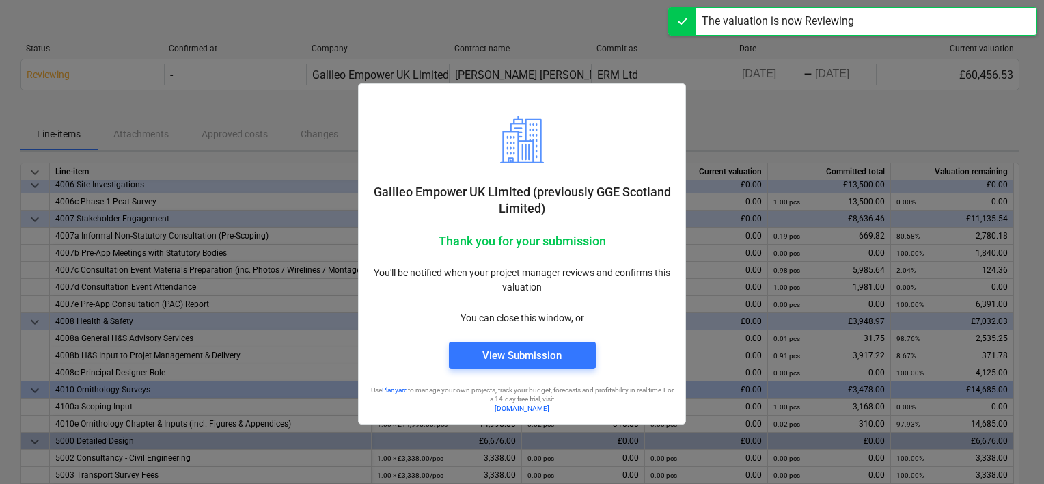
scroll to position [1610, 0]
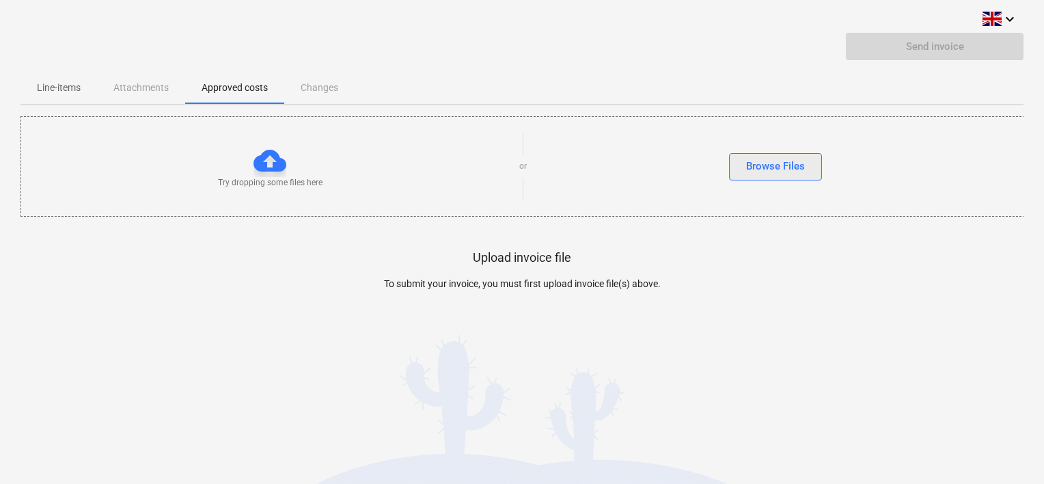
click at [783, 163] on div "Browse Files" at bounding box center [775, 166] width 59 height 18
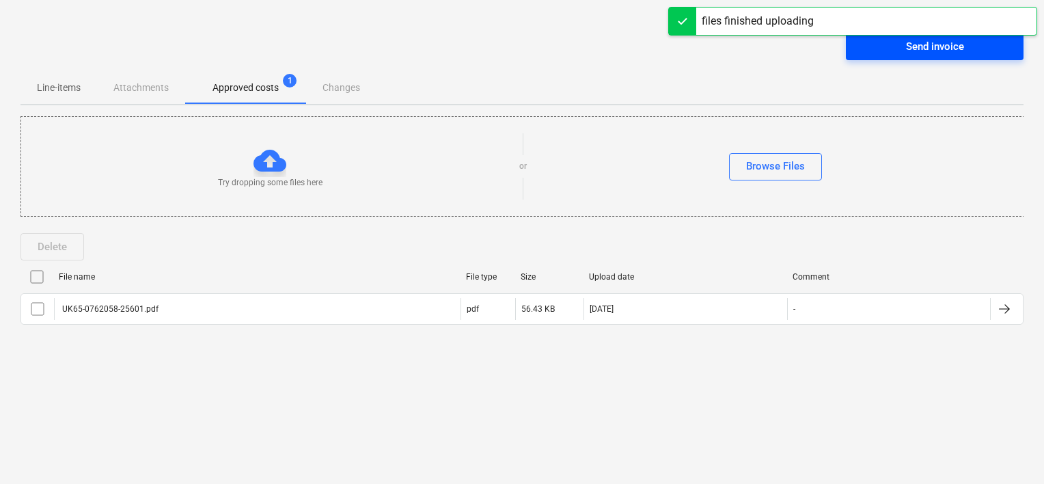
click at [922, 51] on div "Send invoice" at bounding box center [935, 47] width 58 height 18
